Goal: Information Seeking & Learning: Check status

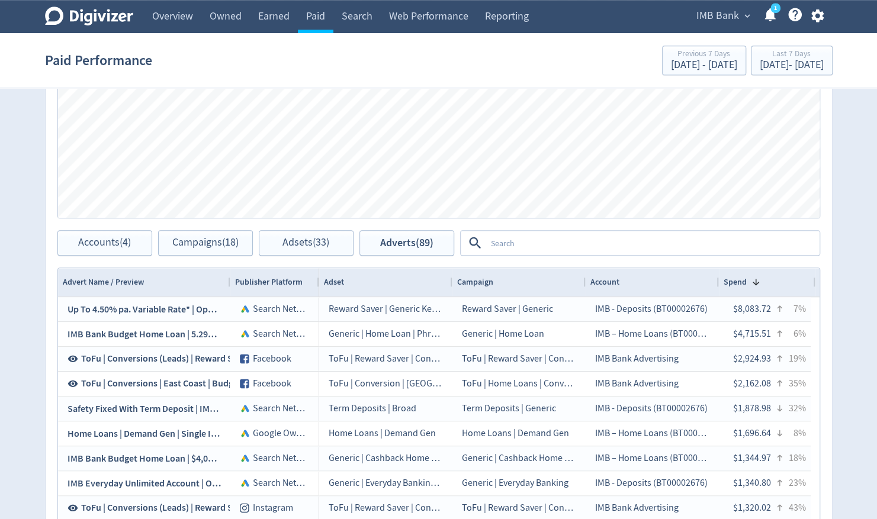
scroll to position [578, 0]
click at [537, 246] on textarea at bounding box center [652, 243] width 332 height 22
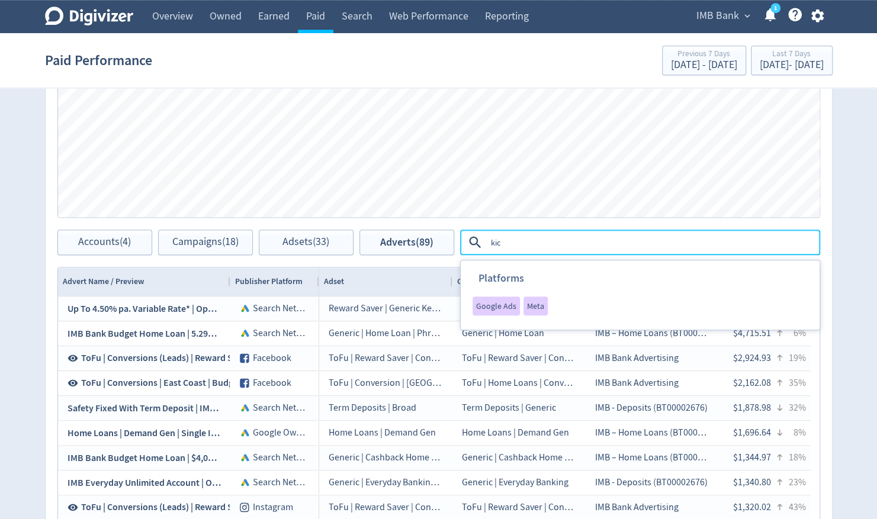
type textarea "kick"
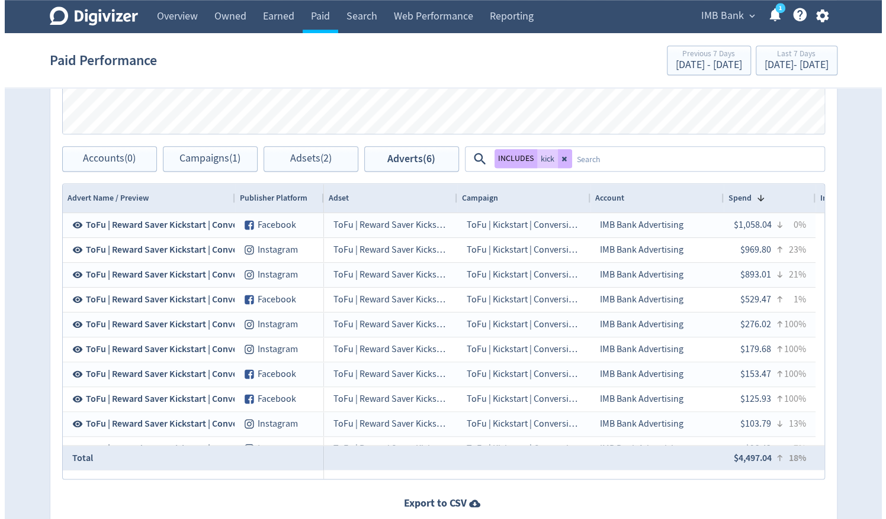
scroll to position [688, 0]
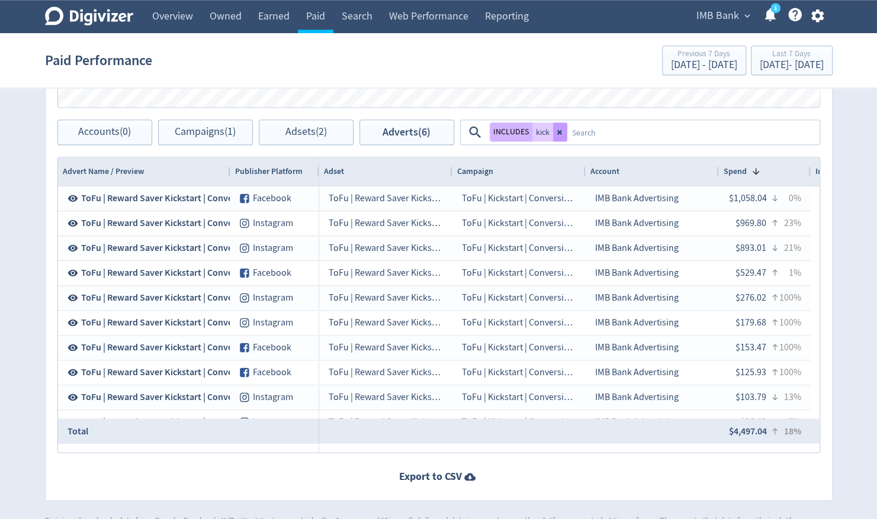
click at [565, 127] on button at bounding box center [560, 132] width 14 height 19
click at [567, 129] on textarea at bounding box center [692, 132] width 251 height 22
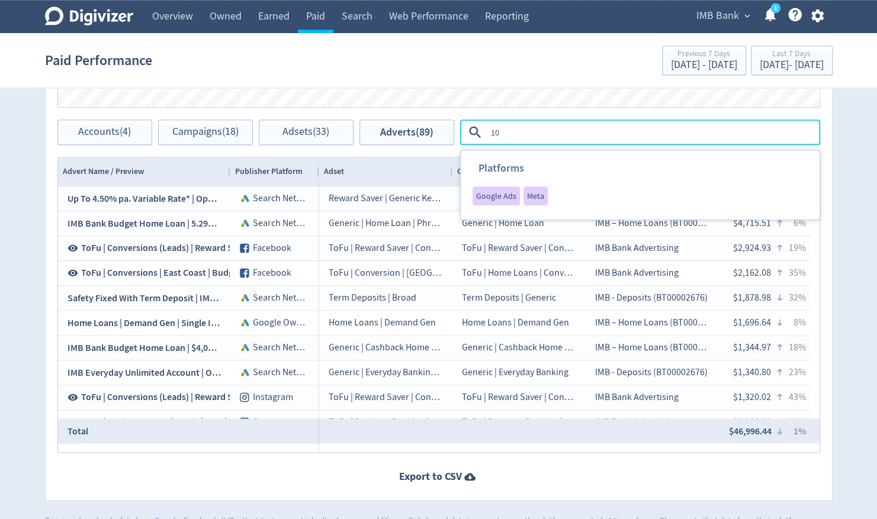
type textarea "100"
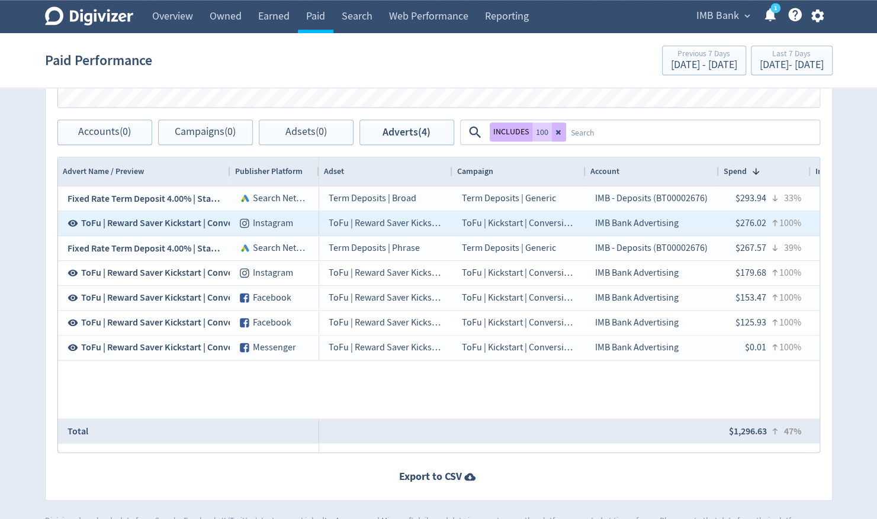
click at [169, 223] on span "ToFu | Reward Saver Kickstart | Conversions | $100 Static B | Oct 25" at bounding box center [215, 223] width 268 height 13
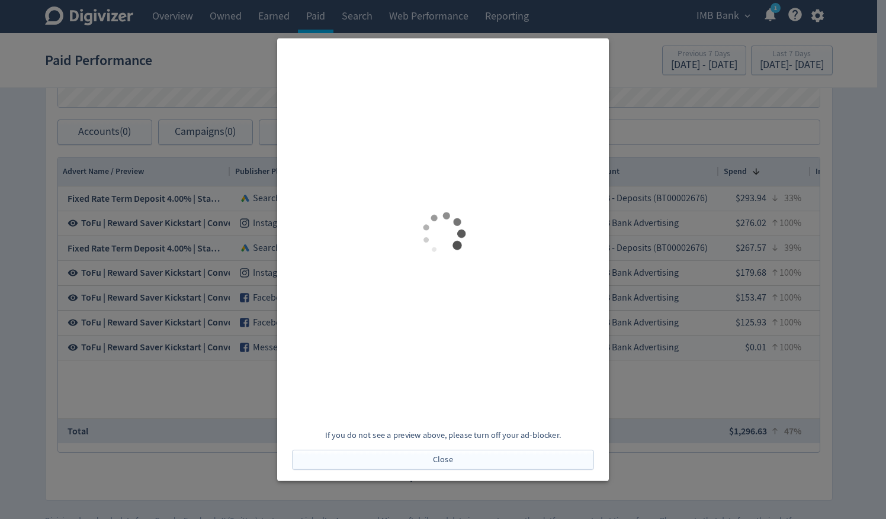
scroll to position [0, 0]
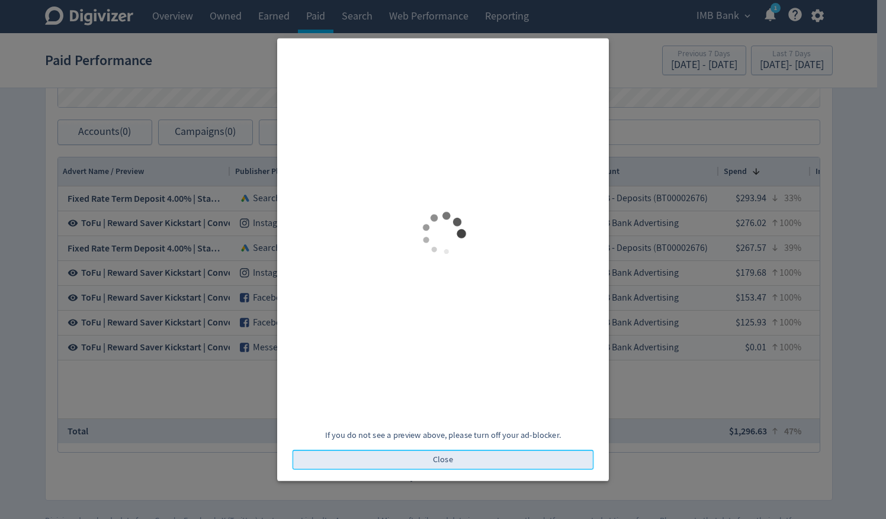
click at [422, 463] on button "Close" at bounding box center [443, 460] width 301 height 20
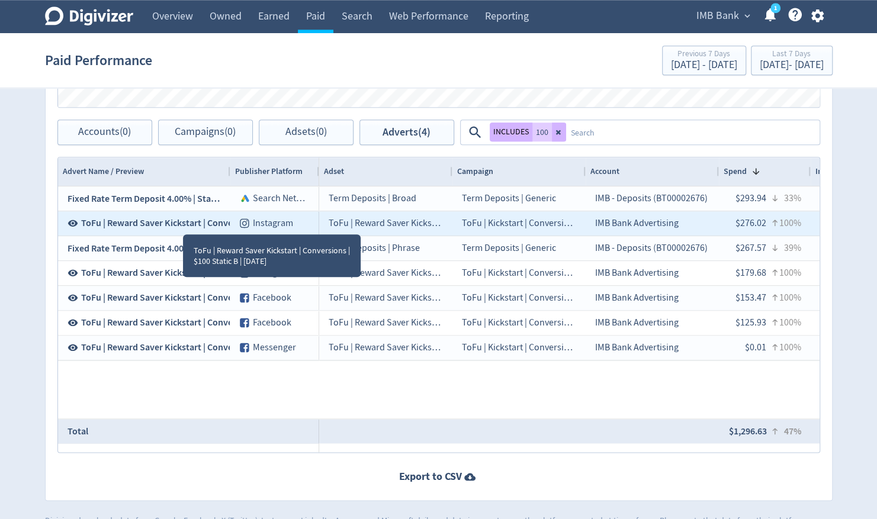
click at [180, 222] on span "ToFu | Reward Saver Kickstart | Conversions | $100 Static B | Oct 25" at bounding box center [215, 223] width 268 height 13
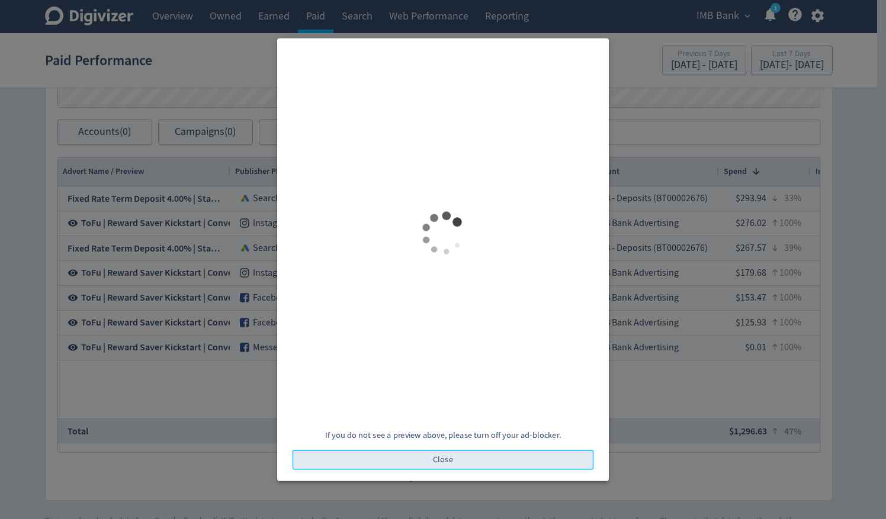
click at [463, 456] on button "Close" at bounding box center [443, 460] width 301 height 20
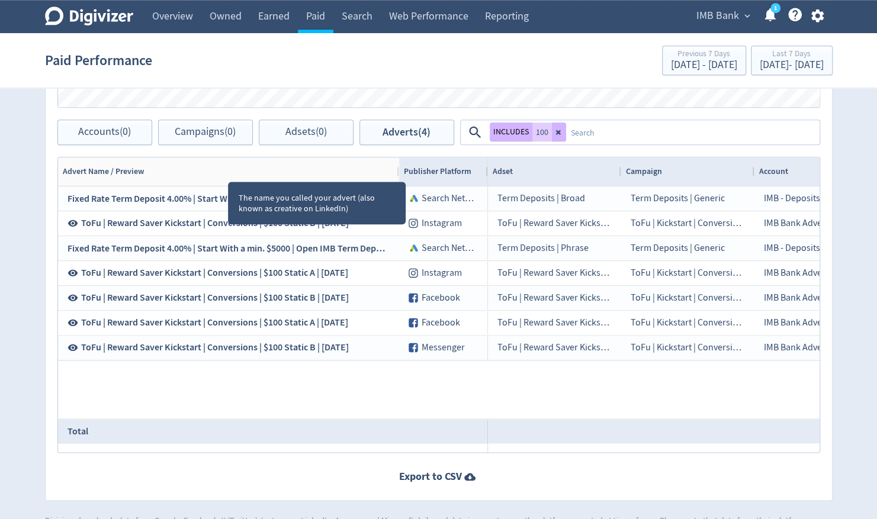
drag, startPoint x: 227, startPoint y: 170, endPoint x: 386, endPoint y: 182, distance: 159.2
click at [386, 182] on div "Drag here to set row groups Drag here to set column labels Advert Name / Previe…" at bounding box center [438, 305] width 763 height 296
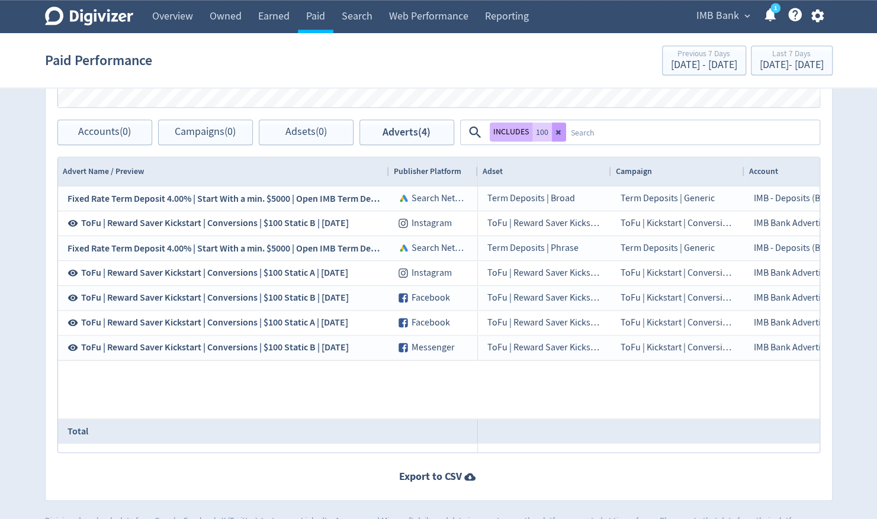
click at [556, 131] on icon at bounding box center [559, 132] width 7 height 7
click at [566, 133] on textarea at bounding box center [692, 132] width 252 height 22
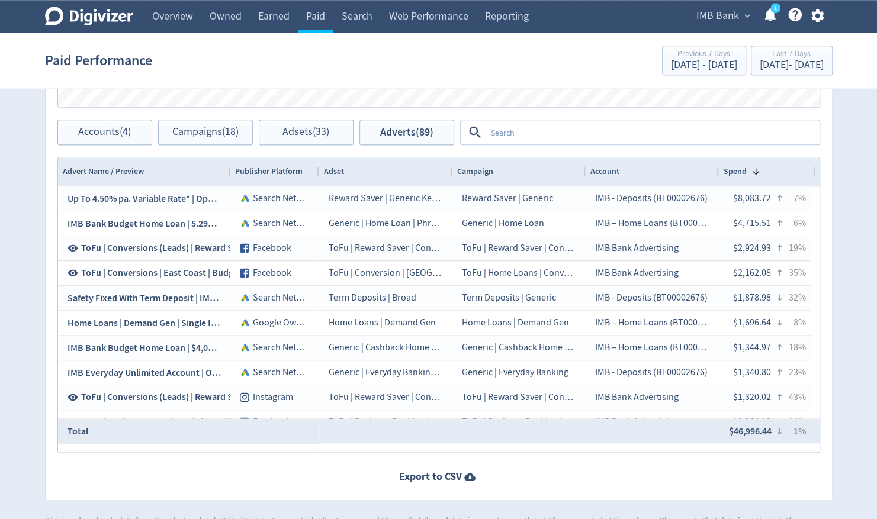
click at [579, 137] on textarea at bounding box center [652, 132] width 332 height 22
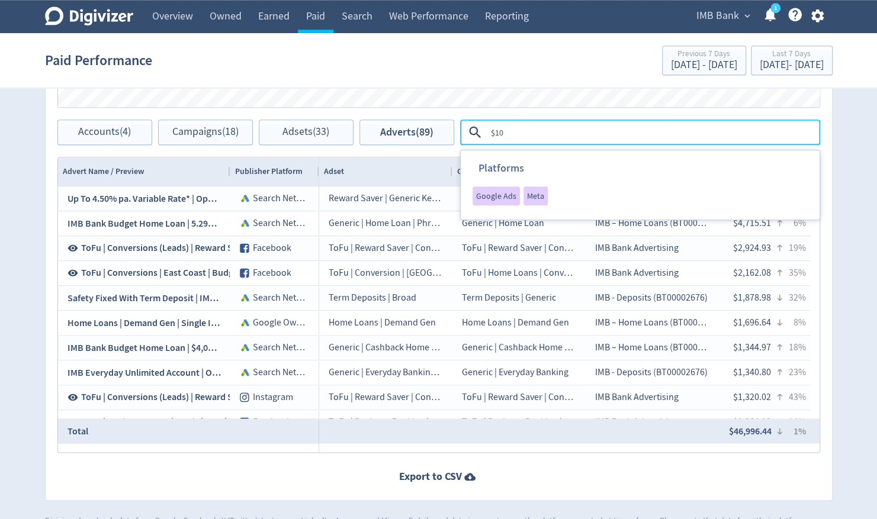
type textarea "$100"
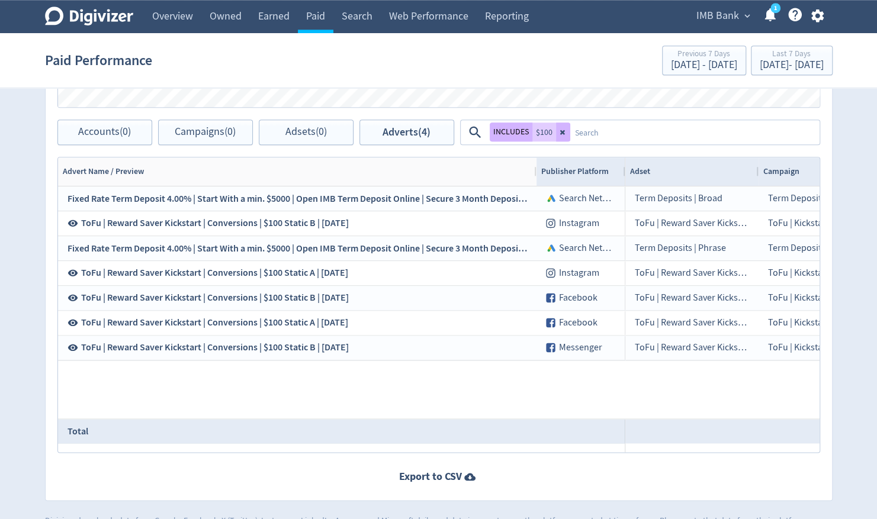
drag, startPoint x: 229, startPoint y: 170, endPoint x: 535, endPoint y: 151, distance: 306.8
click at [535, 151] on div "Adverts Impressions Clicks Spend Spend Clicks Impressions Press Space or Enter …" at bounding box center [439, 161] width 788 height 679
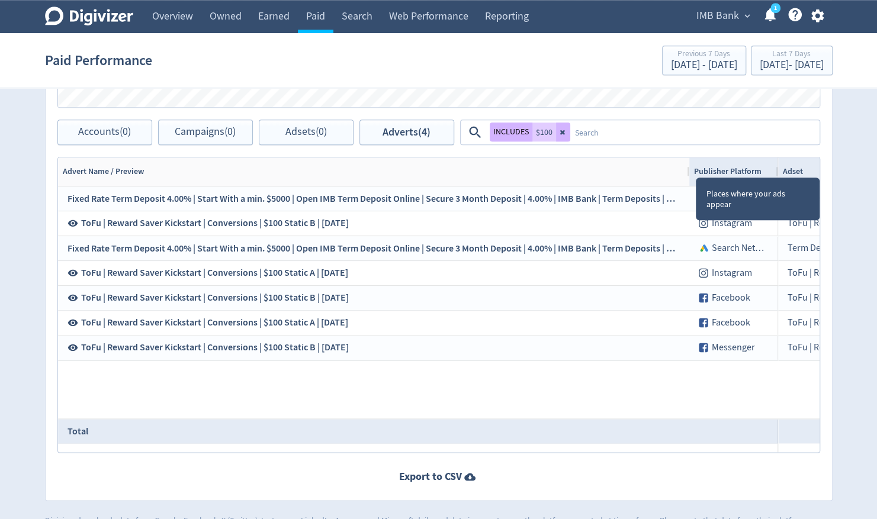
drag, startPoint x: 534, startPoint y: 164, endPoint x: 719, endPoint y: 166, distance: 184.2
click at [719, 166] on div "Advert Name / Preview Publisher Platform" at bounding box center [418, 172] width 720 height 28
click at [690, 170] on div "Publisher Platform" at bounding box center [733, 172] width 89 height 28
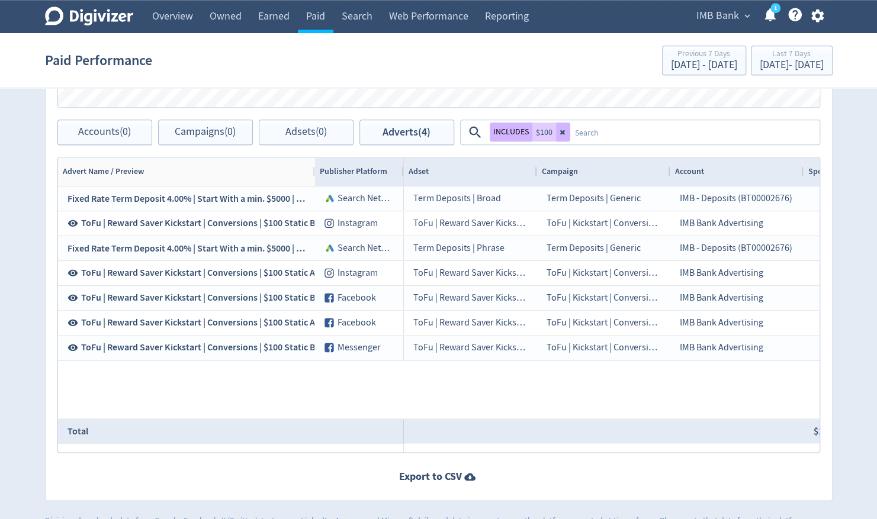
drag, startPoint x: 688, startPoint y: 170, endPoint x: 311, endPoint y: 205, distance: 378.3
click at [311, 205] on div "Advert Name / Preview Publisher Platform Adset Campaign" at bounding box center [439, 305] width 762 height 295
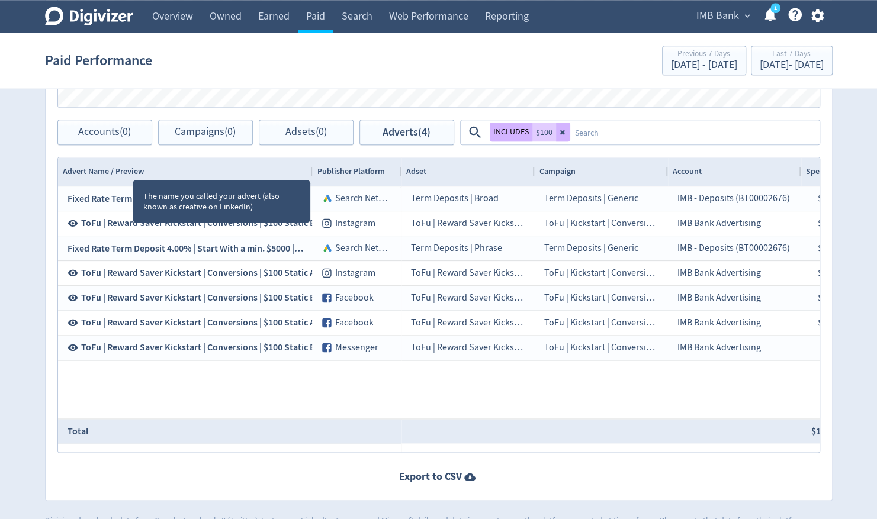
click at [129, 166] on span "Advert Name / Preview" at bounding box center [103, 171] width 81 height 11
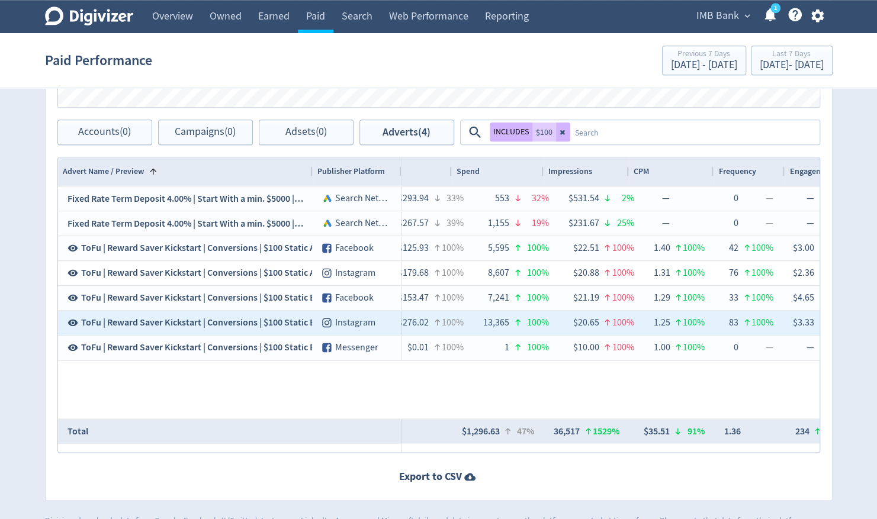
scroll to position [0, 420]
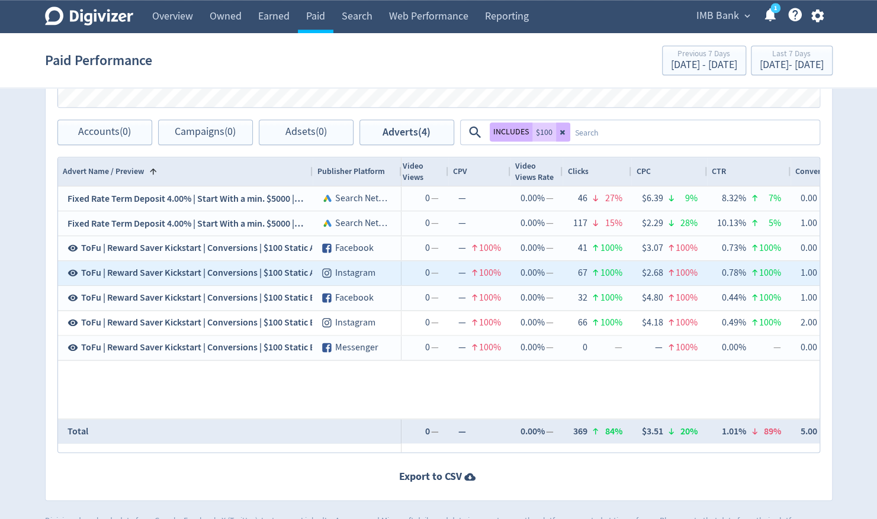
click at [192, 272] on span "ToFu | Reward Saver Kickstart | Conversions | $100 Static A | Oct 25" at bounding box center [214, 273] width 267 height 13
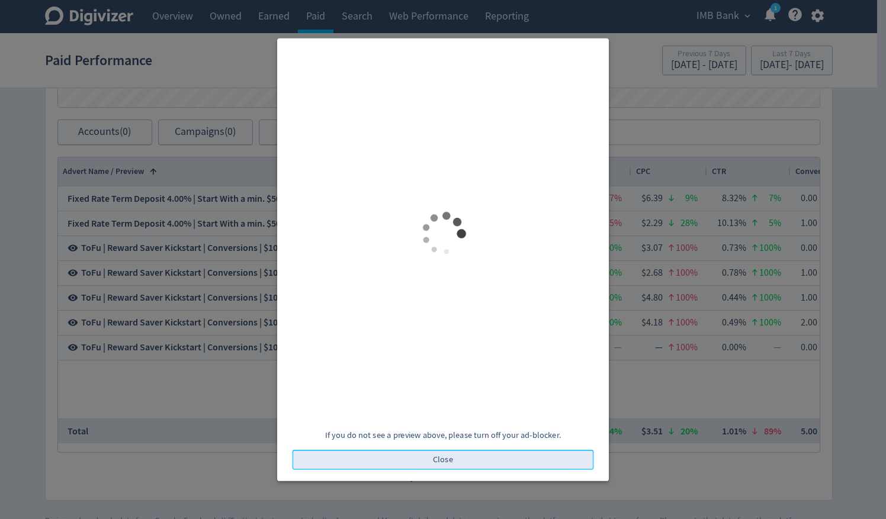
click at [422, 457] on button "Close" at bounding box center [443, 460] width 301 height 20
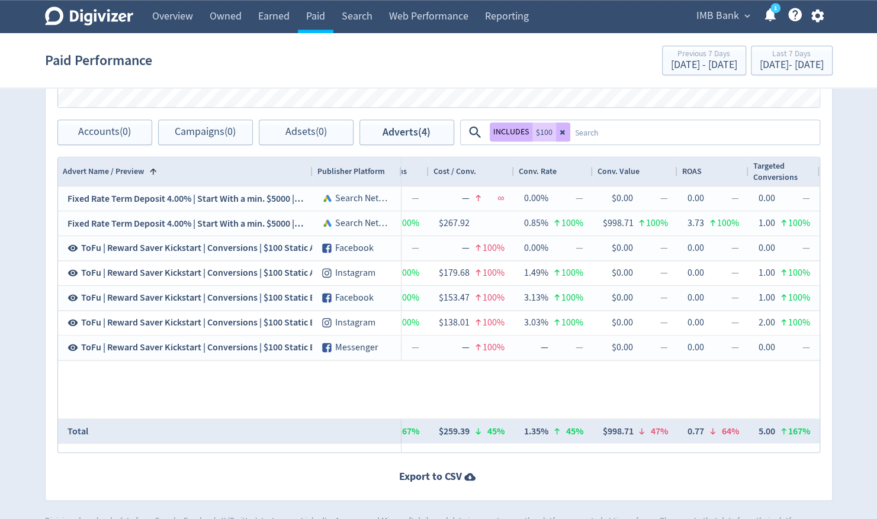
click at [534, 419] on div "Total $1,296.63 47% 36,517 1529% $35.51 91% 1.36 234 100% $5.54 0.64% 100% 0 — …" at bounding box center [439, 431] width 762 height 25
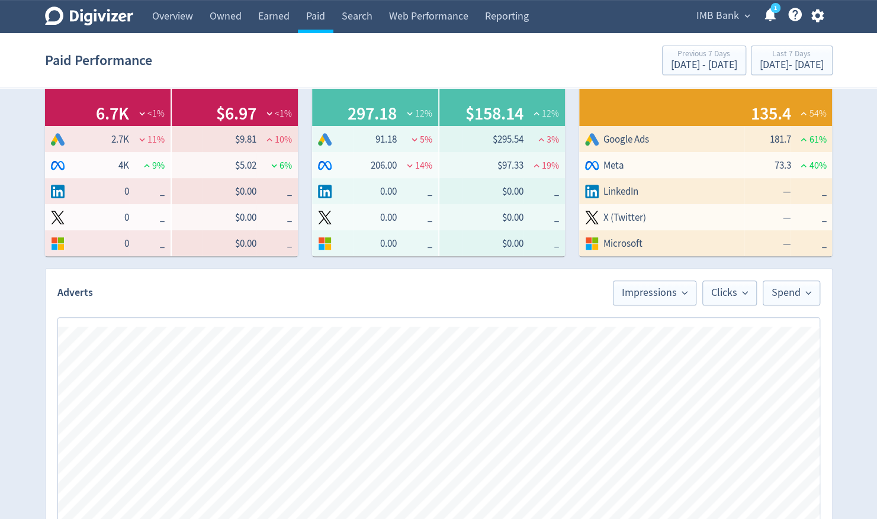
scroll to position [233, 0]
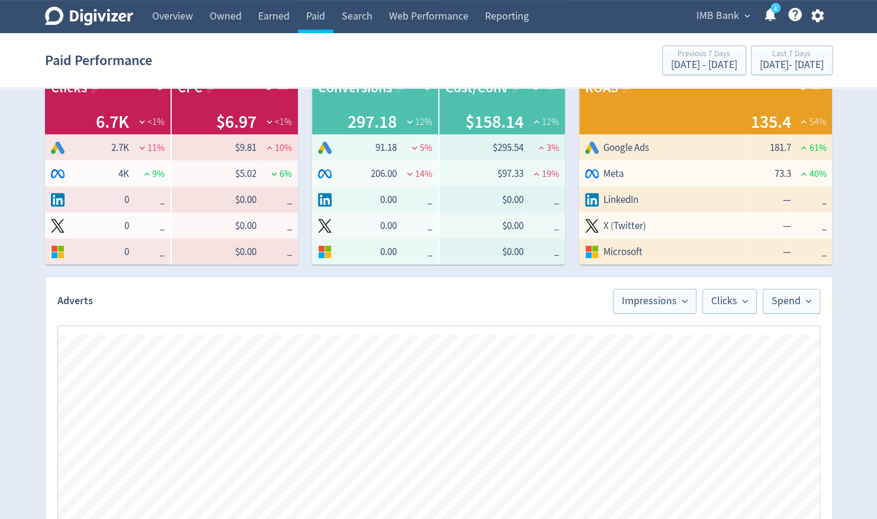
click at [518, 191] on td "$0.00" at bounding box center [493, 200] width 61 height 26
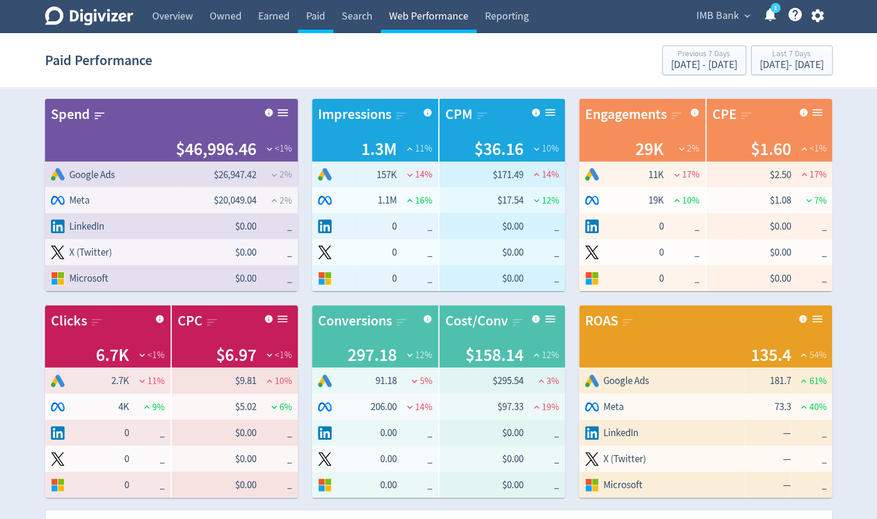
drag, startPoint x: 507, startPoint y: 20, endPoint x: 481, endPoint y: 20, distance: 26.1
click at [507, 20] on link "Reporting" at bounding box center [507, 16] width 60 height 33
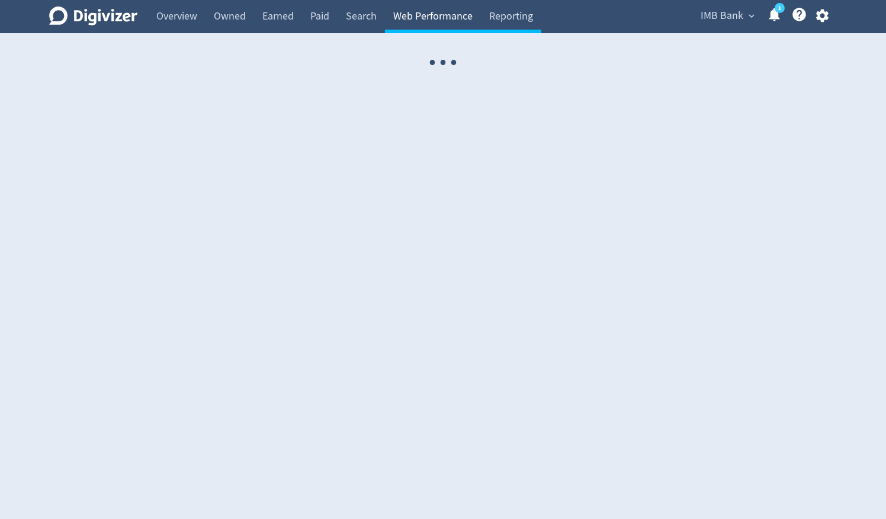
click at [444, 23] on link "Web Performance" at bounding box center [433, 16] width 96 height 33
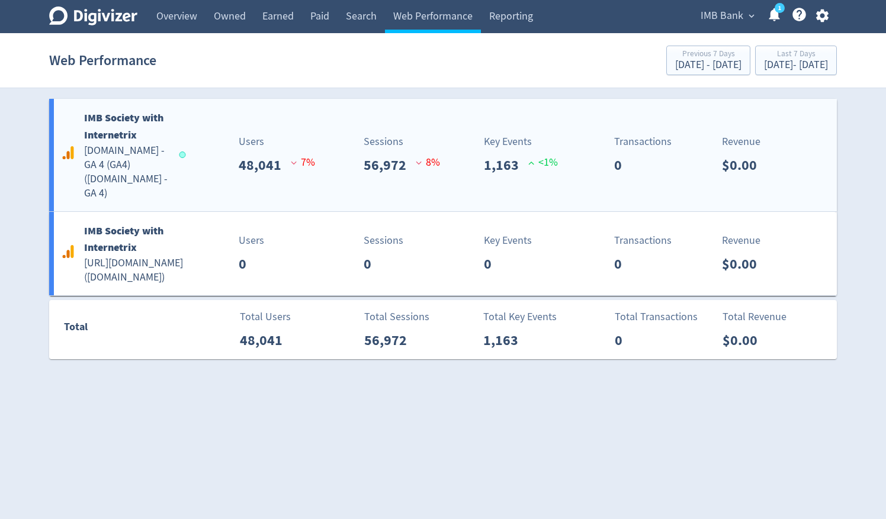
click at [121, 129] on b "IMB Society with Internetrix" at bounding box center [123, 126] width 79 height 31
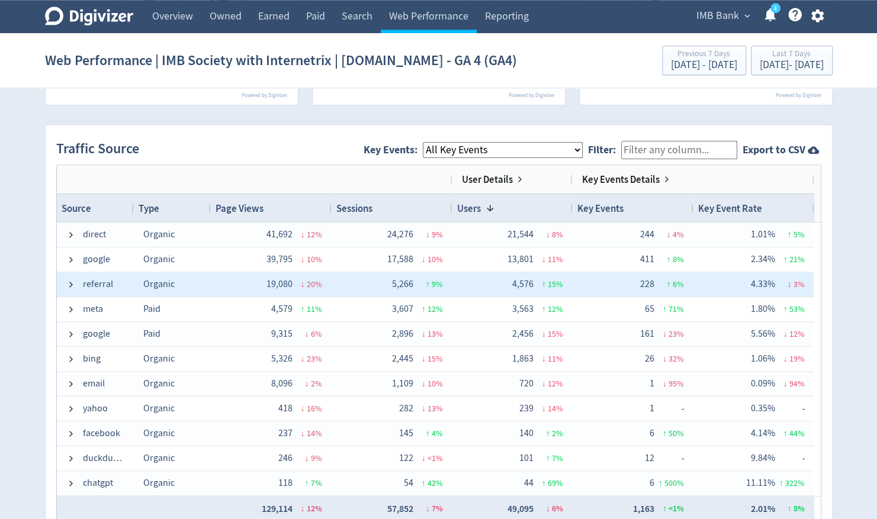
scroll to position [743, 0]
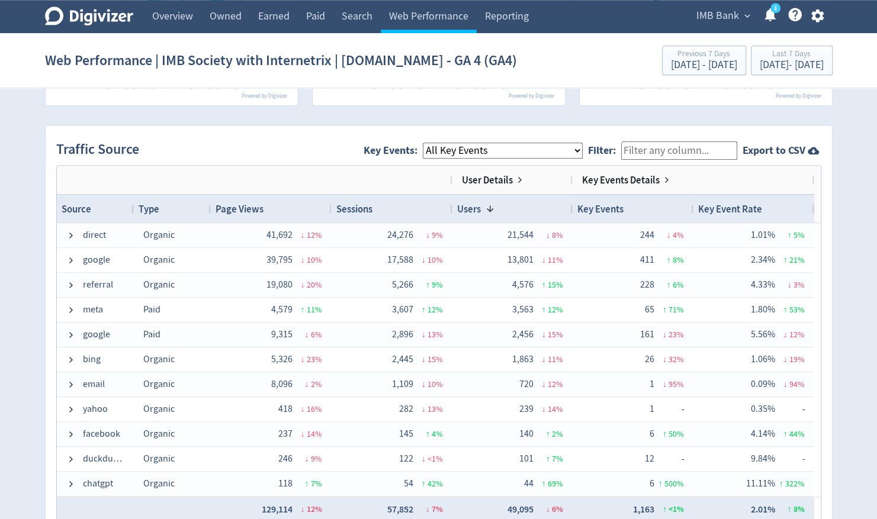
click at [525, 148] on select "All Key Events eCommerce landlord_insurance_cta digital_mortgage_submitted pl_a…" at bounding box center [503, 151] width 160 height 16
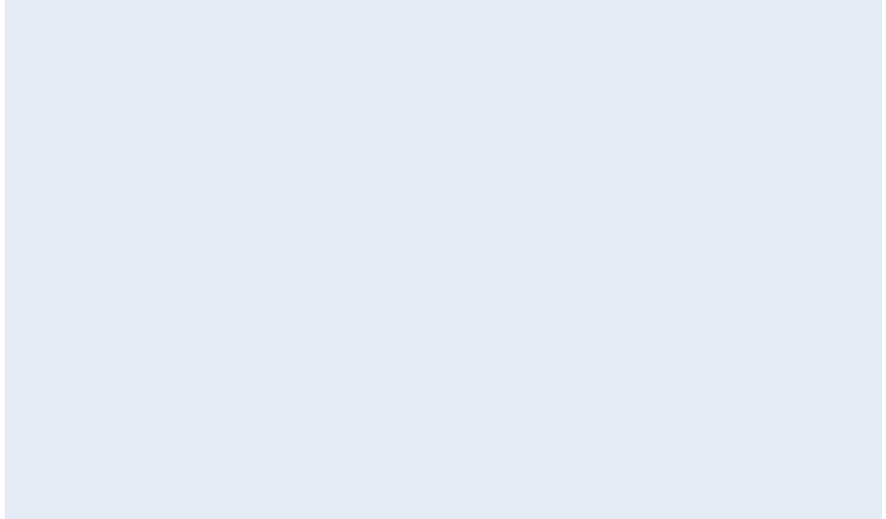
scroll to position [0, 0]
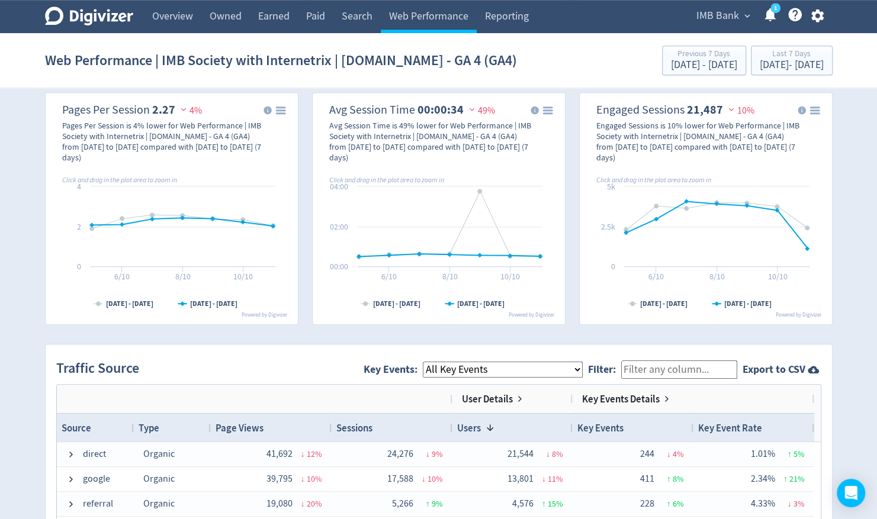
scroll to position [747, 0]
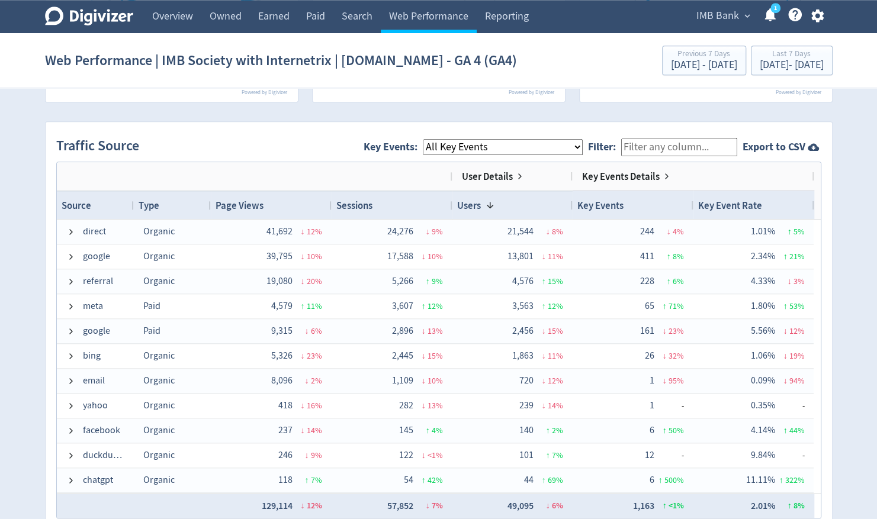
click at [546, 140] on select "All Key Events eCommerce landlord_insurance_cta digital_mortgage_submitted pl_a…" at bounding box center [503, 147] width 160 height 16
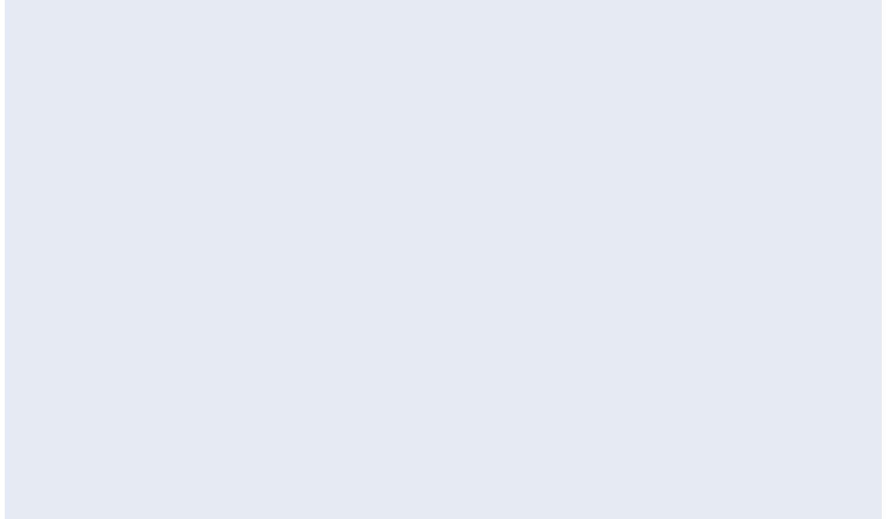
scroll to position [0, 0]
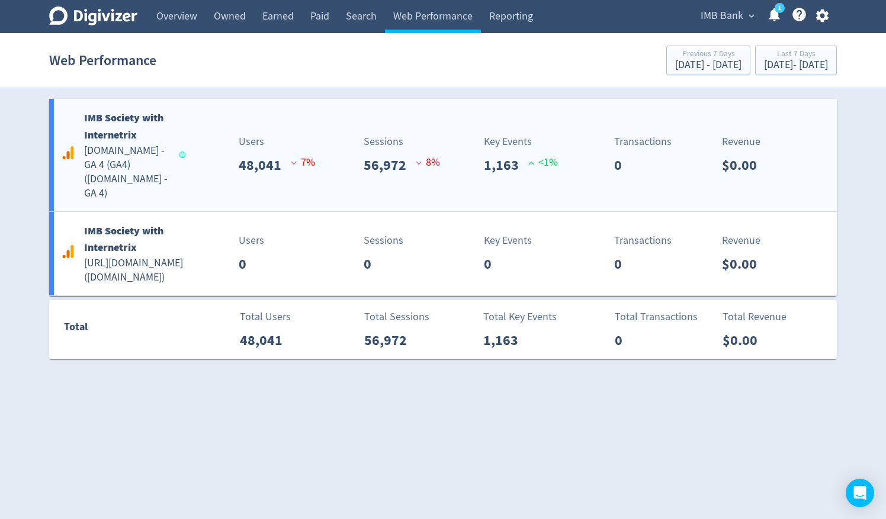
click at [124, 129] on b "IMB Society with Internetrix" at bounding box center [123, 126] width 79 height 31
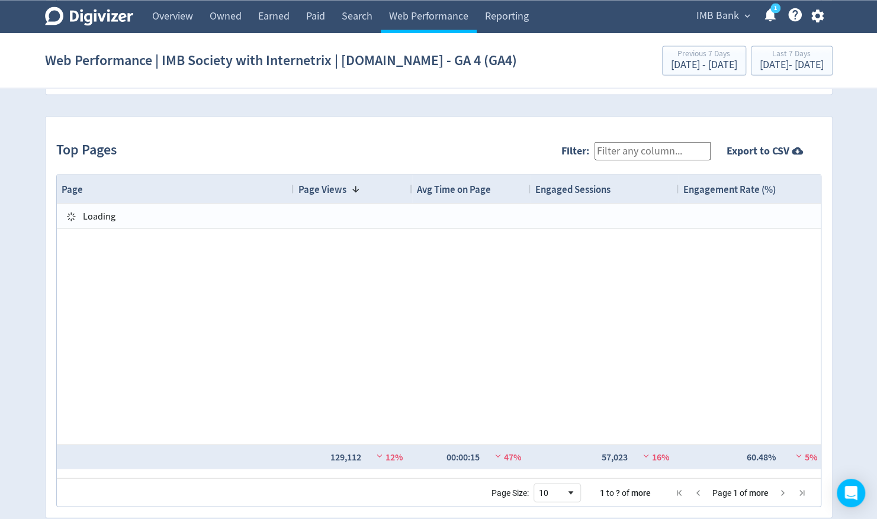
scroll to position [1204, 0]
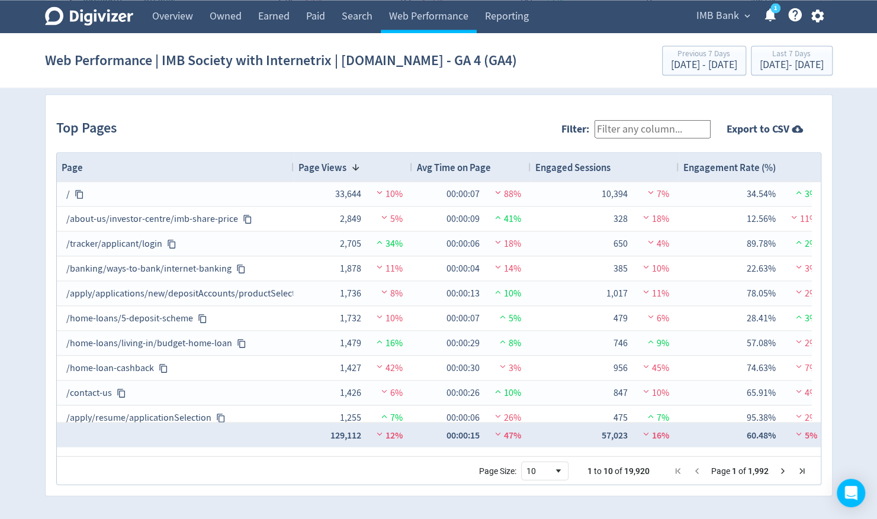
click at [649, 126] on input "Filter:" at bounding box center [653, 129] width 116 height 18
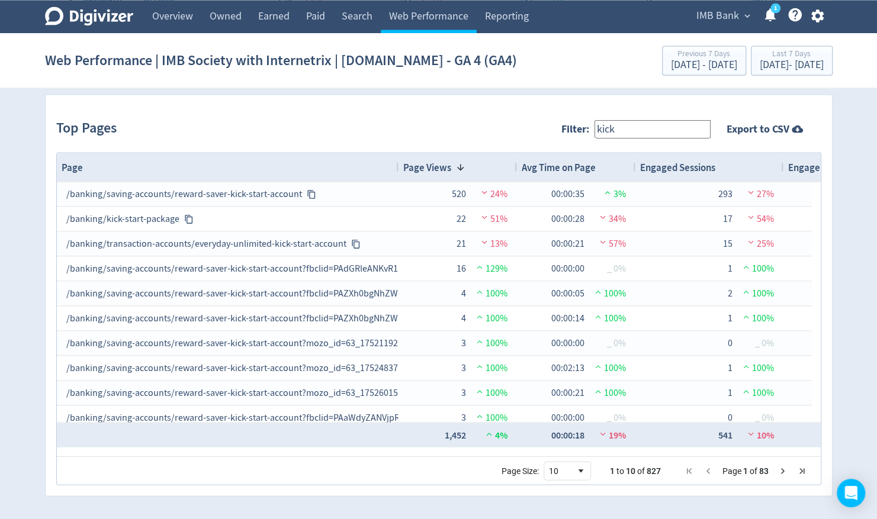
drag, startPoint x: 291, startPoint y: 165, endPoint x: 396, endPoint y: 165, distance: 104.8
click at [396, 165] on div at bounding box center [398, 167] width 5 height 28
click at [644, 127] on input "kick" at bounding box center [653, 129] width 116 height 18
type input "k"
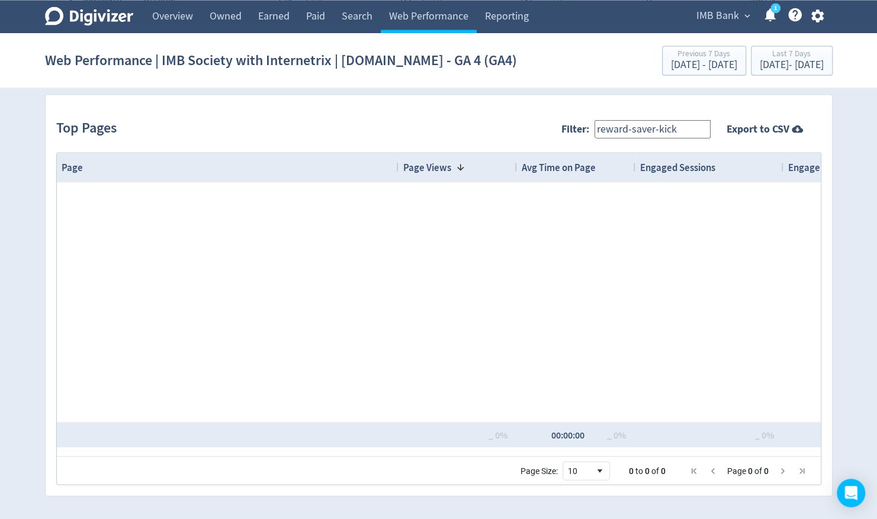
type input "reward-saver-kick"
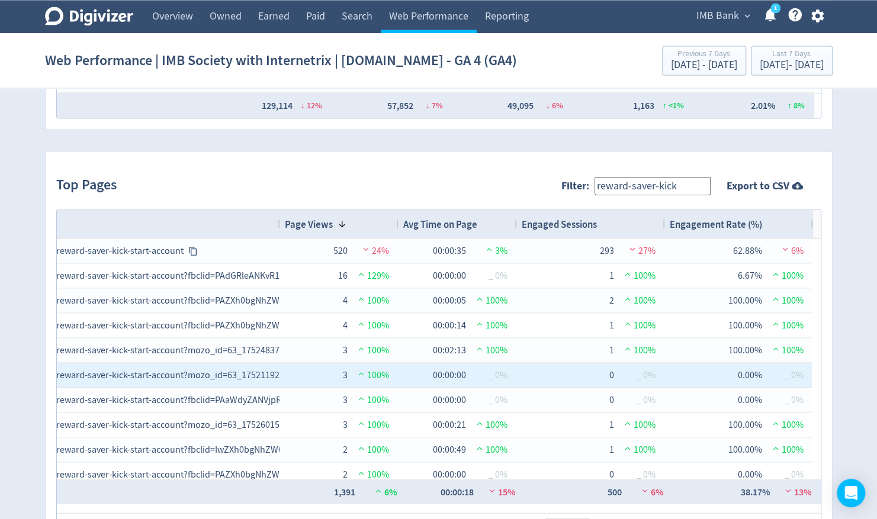
scroll to position [8, 0]
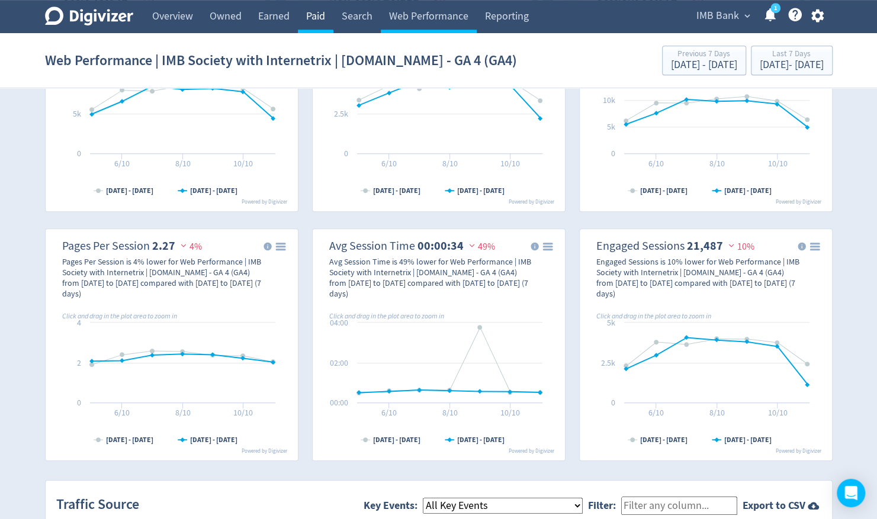
click at [312, 12] on link "Paid" at bounding box center [316, 16] width 36 height 33
